Goal: Information Seeking & Learning: Learn about a topic

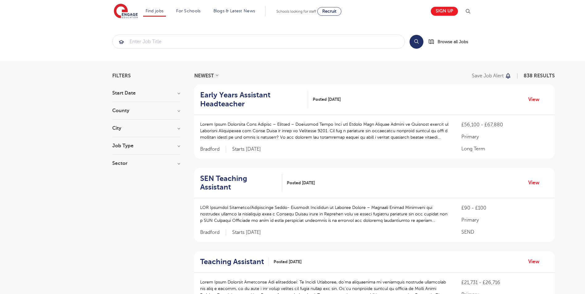
click at [137, 113] on h3 "County" at bounding box center [146, 110] width 68 height 5
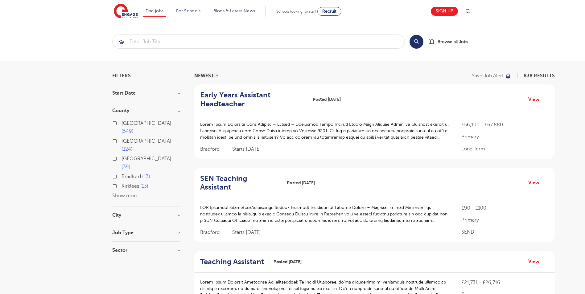
click at [121, 193] on button "Show more" at bounding box center [125, 196] width 26 height 6
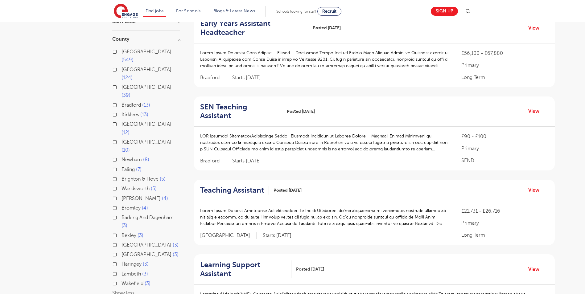
scroll to position [123, 0]
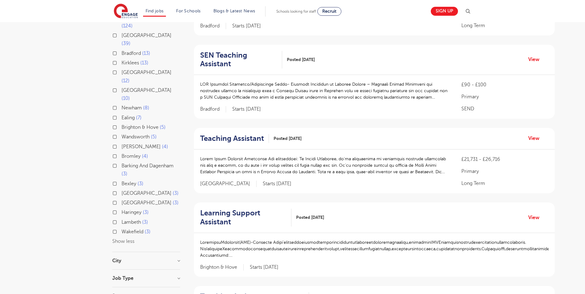
click at [114, 189] on div "Essex 3" at bounding box center [146, 194] width 68 height 10
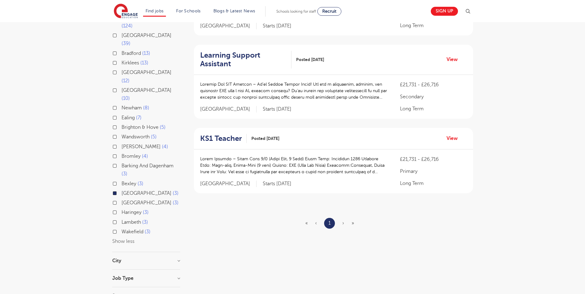
click at [121, 162] on label "Barking And Dagenham 3" at bounding box center [150, 170] width 59 height 16
click at [121, 163] on input "Barking And Dagenham 3" at bounding box center [123, 165] width 4 height 4
checkbox input "true"
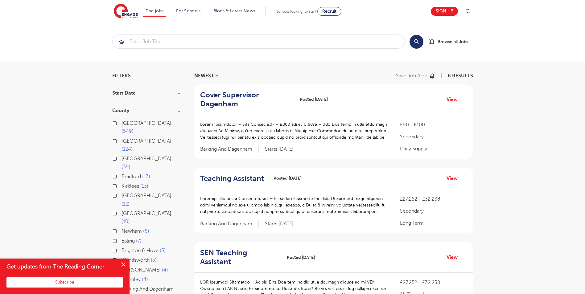
click at [133, 113] on h3 "County" at bounding box center [146, 110] width 68 height 5
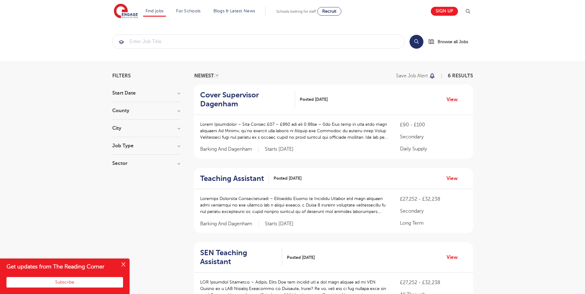
click at [126, 93] on h3 "Start Date" at bounding box center [146, 93] width 68 height 5
drag, startPoint x: 126, startPoint y: 93, endPoint x: 121, endPoint y: 138, distance: 45.9
click at [121, 138] on section "Start Date [DATE] Show more County [GEOGRAPHIC_DATA] 549 [GEOGRAPHIC_DATA] 124 …" at bounding box center [146, 131] width 68 height 81
click at [130, 152] on div "Job Type Long Term 5 Daily Supply 1" at bounding box center [146, 148] width 68 height 11
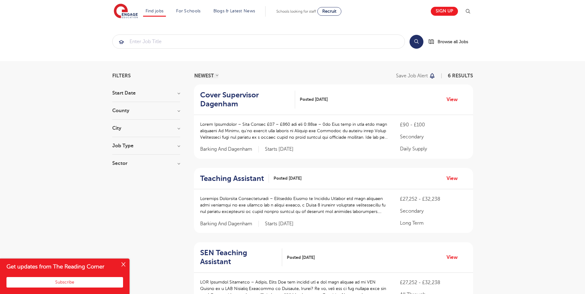
drag, startPoint x: 130, startPoint y: 152, endPoint x: 118, endPoint y: 167, distance: 19.1
click at [118, 167] on div "Sector Secondary 3 Primary 2 All Through 1 Show more" at bounding box center [146, 166] width 68 height 11
click at [120, 164] on h3 "Sector" at bounding box center [146, 163] width 68 height 5
click at [121, 187] on label "Primary 2" at bounding box center [133, 186] width 25 height 8
click at [121, 187] on input "Primary 2" at bounding box center [123, 185] width 4 height 4
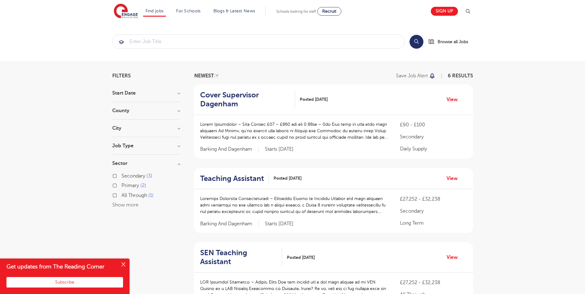
checkbox input "true"
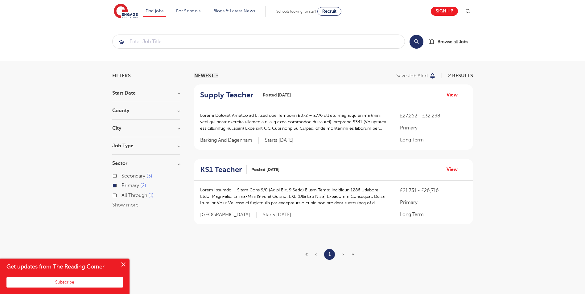
click at [121, 195] on label "All Through 1" at bounding box center [137, 195] width 32 height 8
click at [121, 195] on input "All Through 1" at bounding box center [123, 195] width 4 height 4
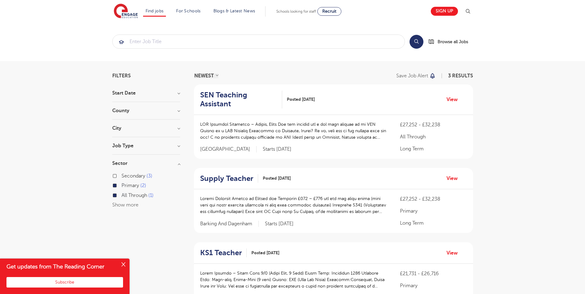
click at [121, 195] on label "All Through 1" at bounding box center [137, 195] width 32 height 8
click at [121, 195] on input "All Through 1" at bounding box center [123, 195] width 4 height 4
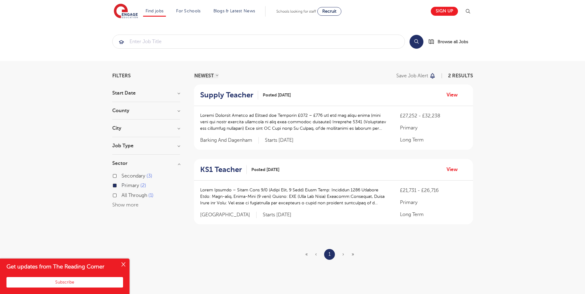
click at [121, 195] on label "All Through 1" at bounding box center [137, 195] width 32 height 8
click at [121, 195] on input "All Through 1" at bounding box center [123, 195] width 4 height 4
